Goal: Obtain resource: Obtain resource

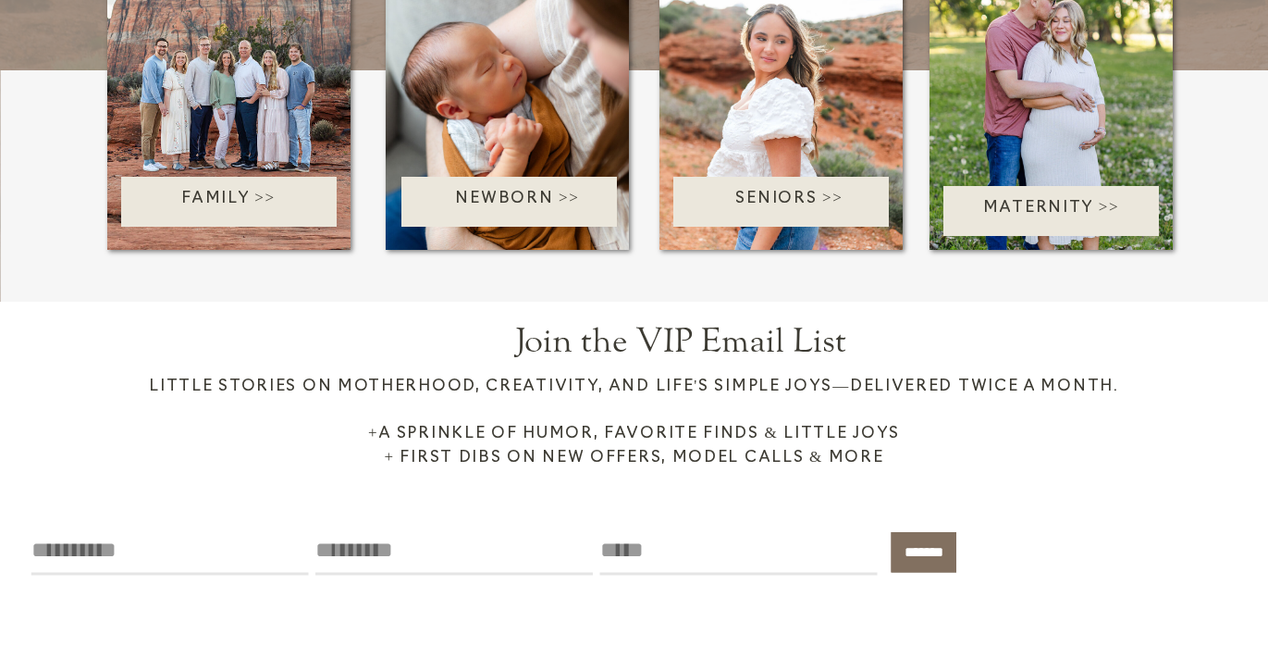
scroll to position [2477, 0]
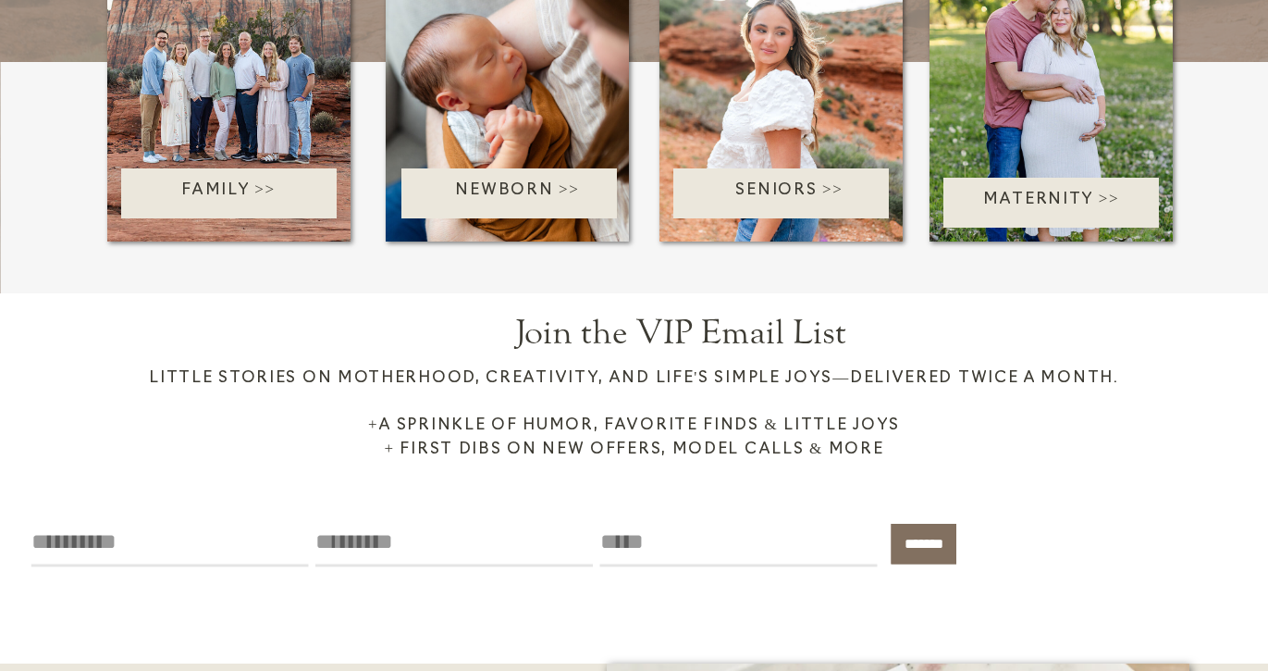
click at [276, 212] on div at bounding box center [229, 193] width 216 height 50
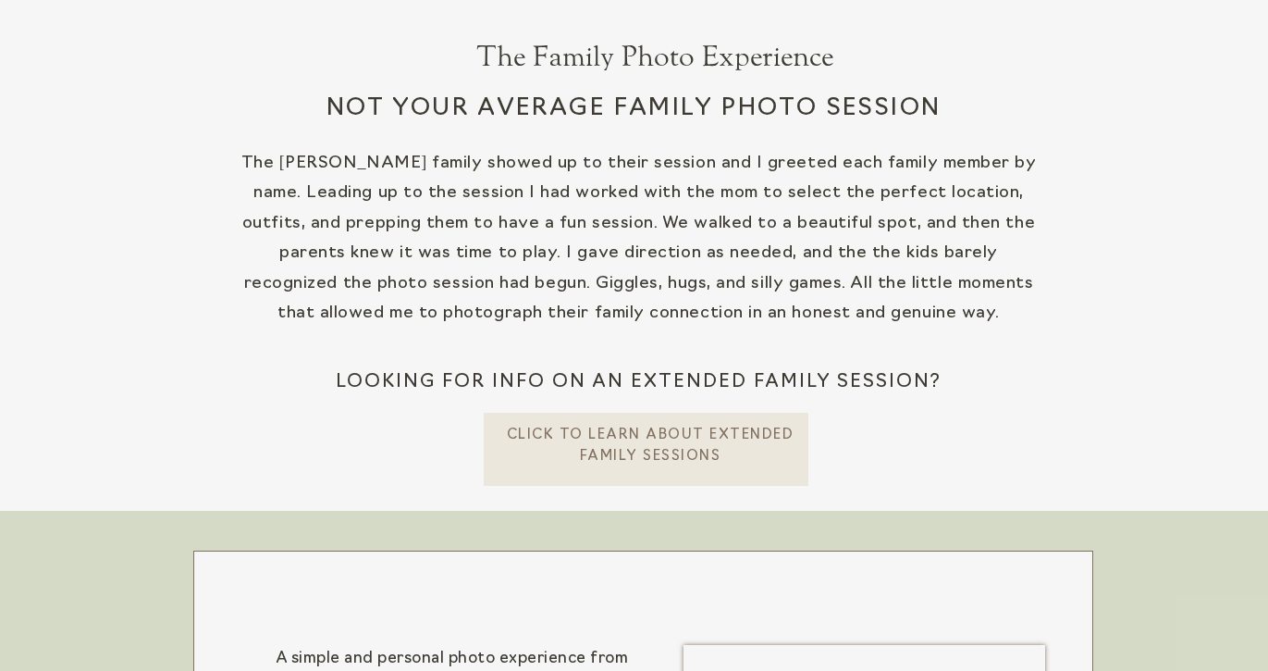
scroll to position [594, 0]
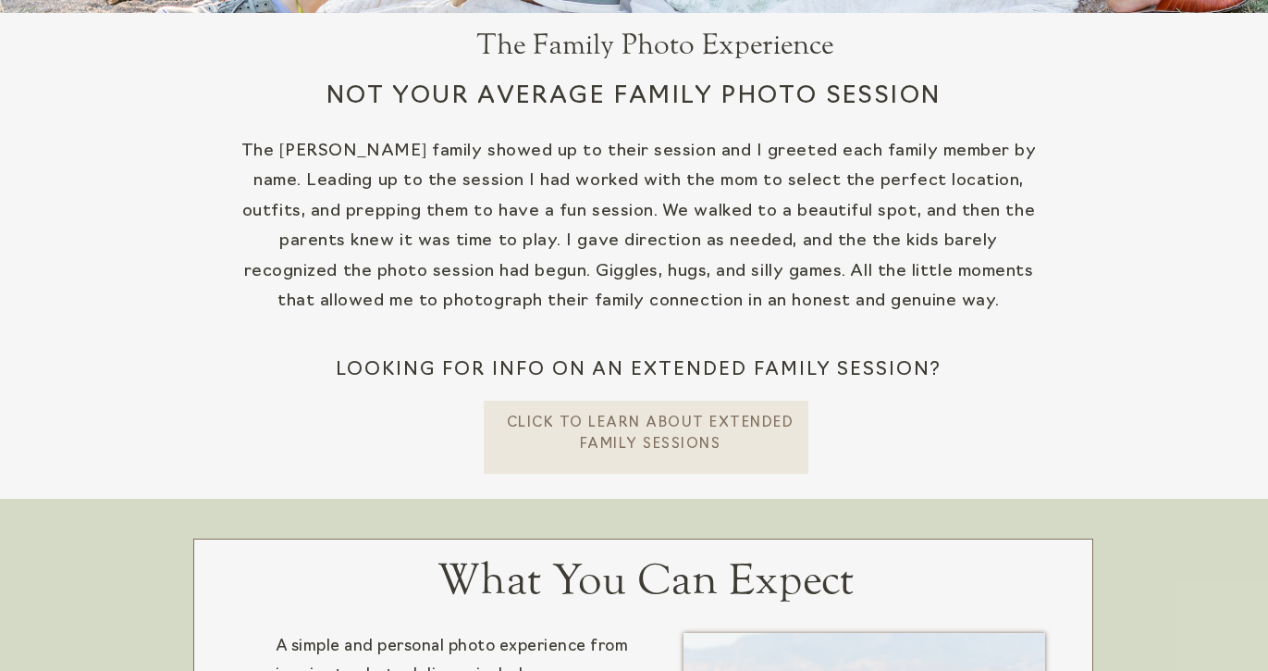
click at [580, 439] on p "CLick To learn about extended Family Sessions" at bounding box center [651, 433] width 290 height 38
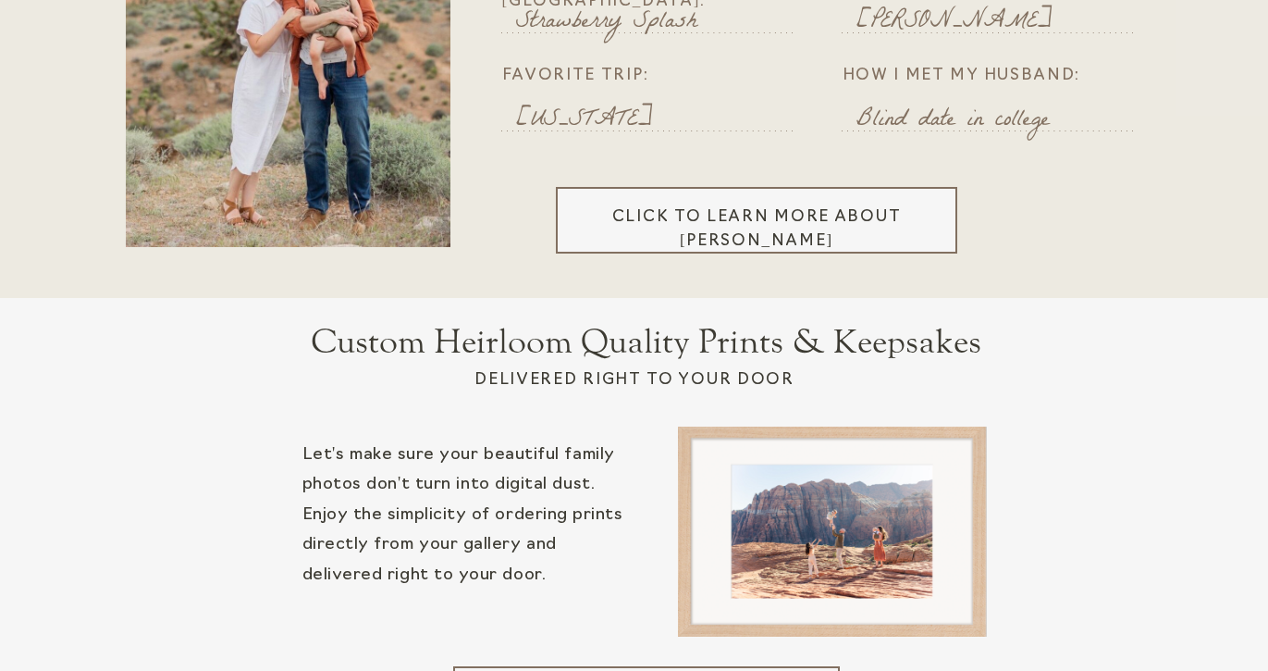
scroll to position [4591, 0]
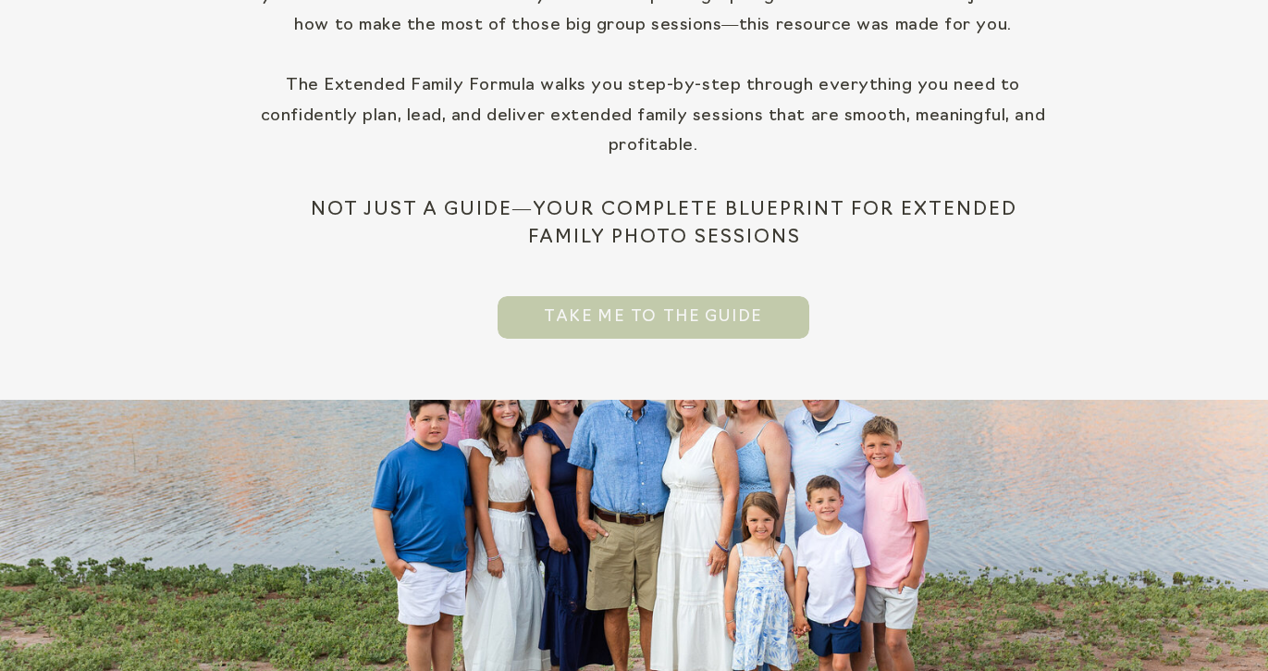
scroll to position [777, 0]
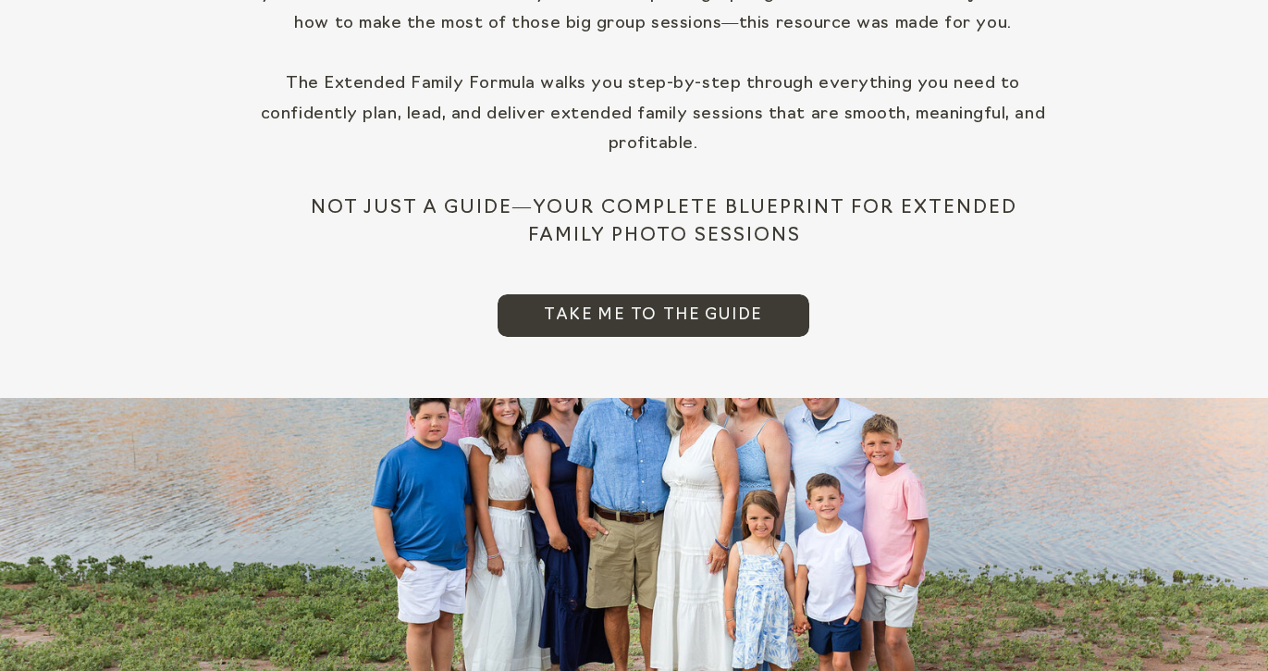
click at [589, 313] on span "Take me to the Guide" at bounding box center [653, 315] width 218 height 24
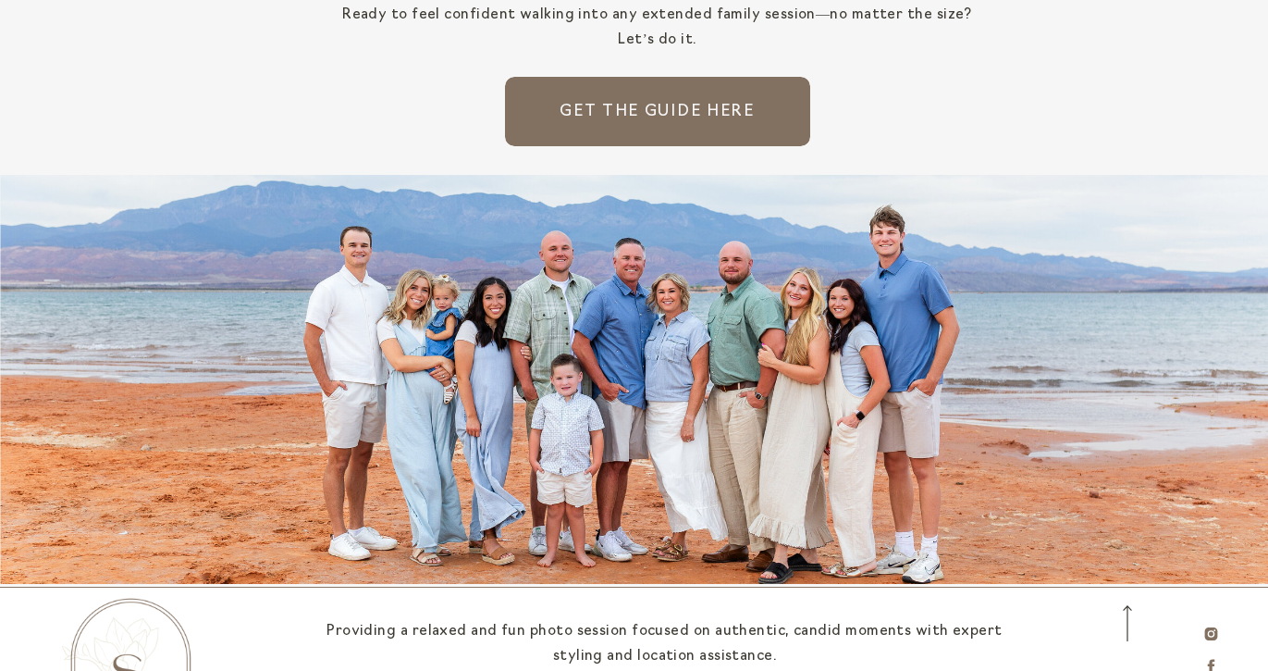
scroll to position [4639, 0]
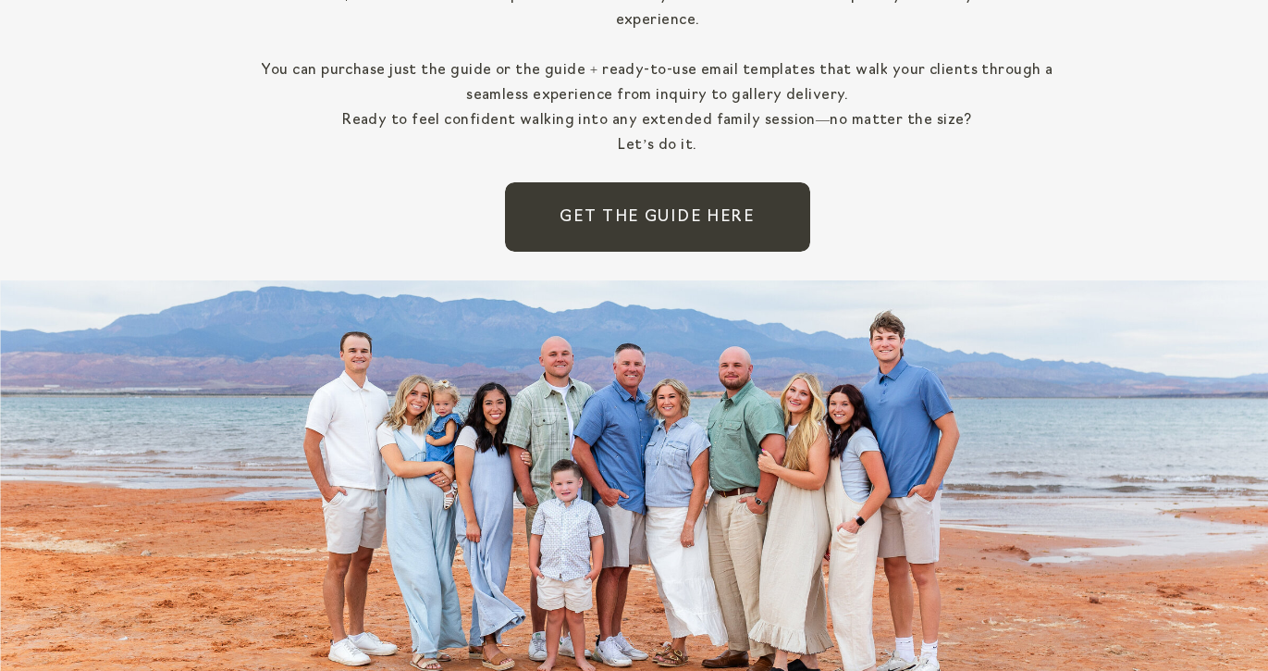
click at [596, 225] on span "GEt the Guide HERE" at bounding box center [657, 217] width 195 height 24
